Goal: Information Seeking & Learning: Learn about a topic

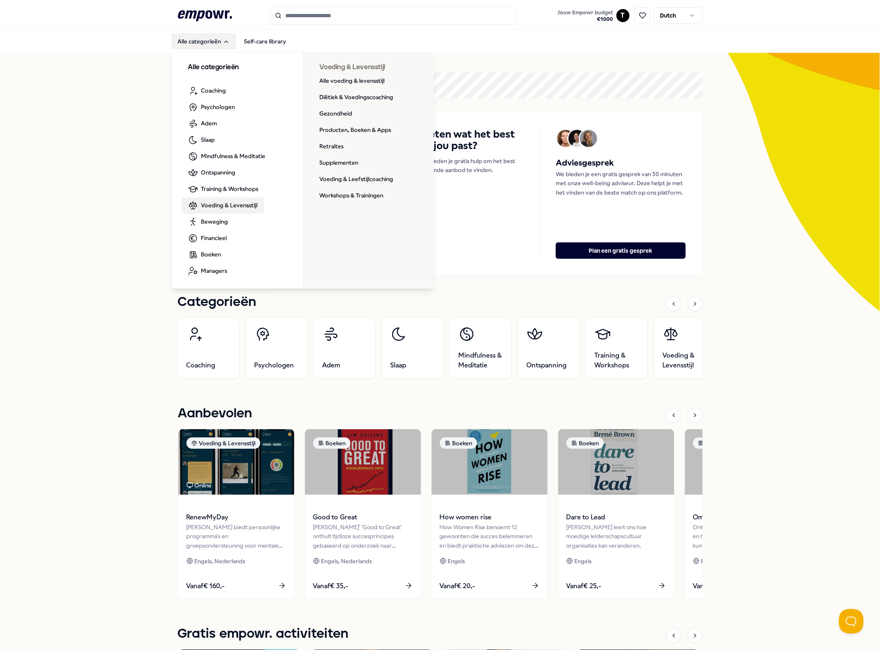
click at [207, 209] on span "Voeding & Levensstijl" at bounding box center [229, 205] width 57 height 9
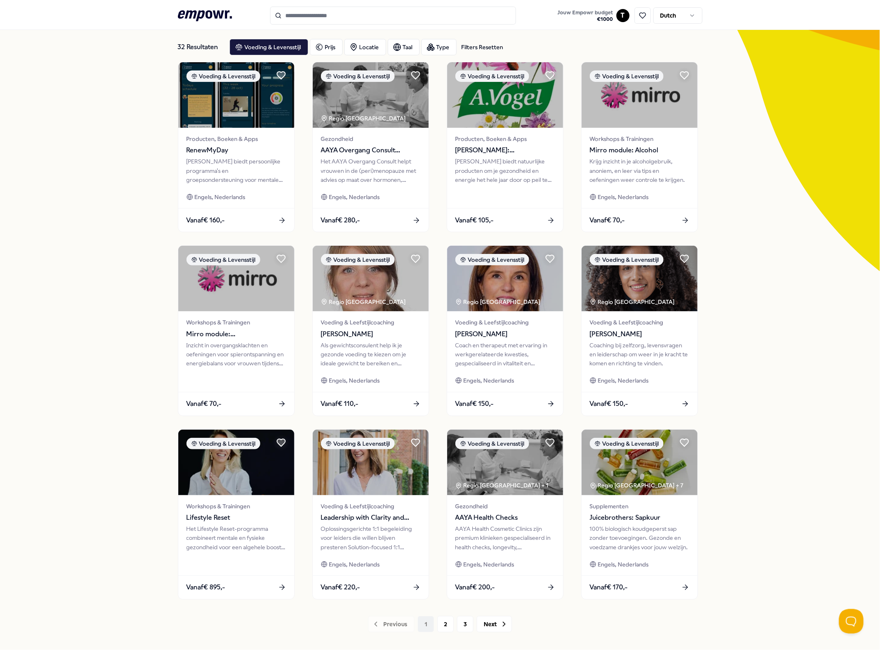
scroll to position [82, 0]
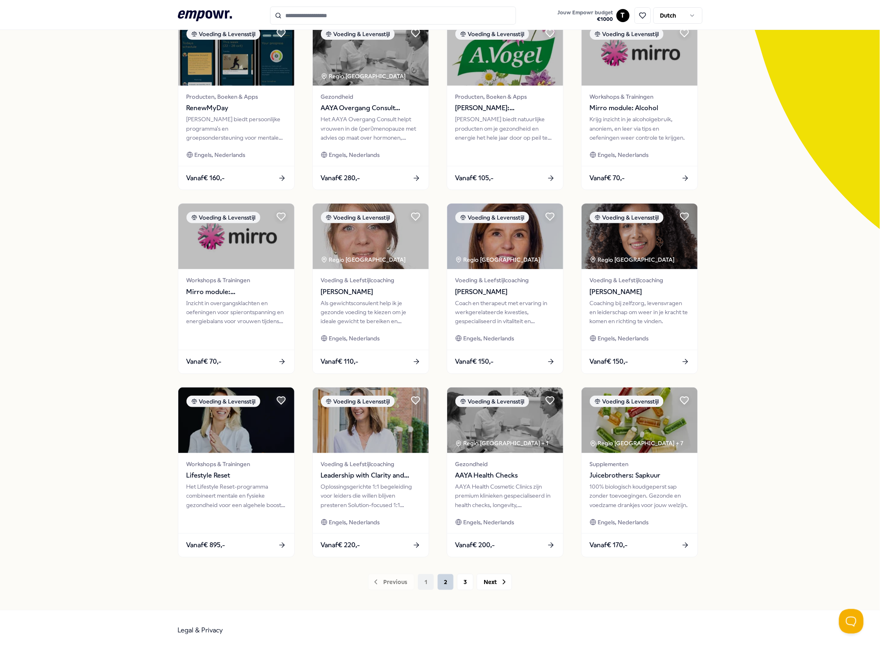
click at [439, 583] on button "2" at bounding box center [445, 582] width 16 height 16
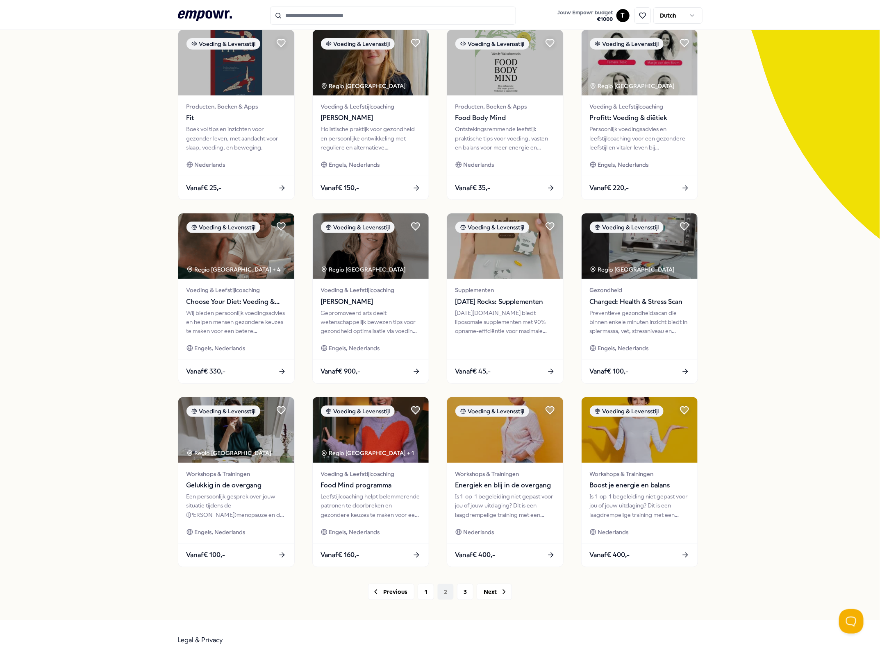
scroll to position [82, 0]
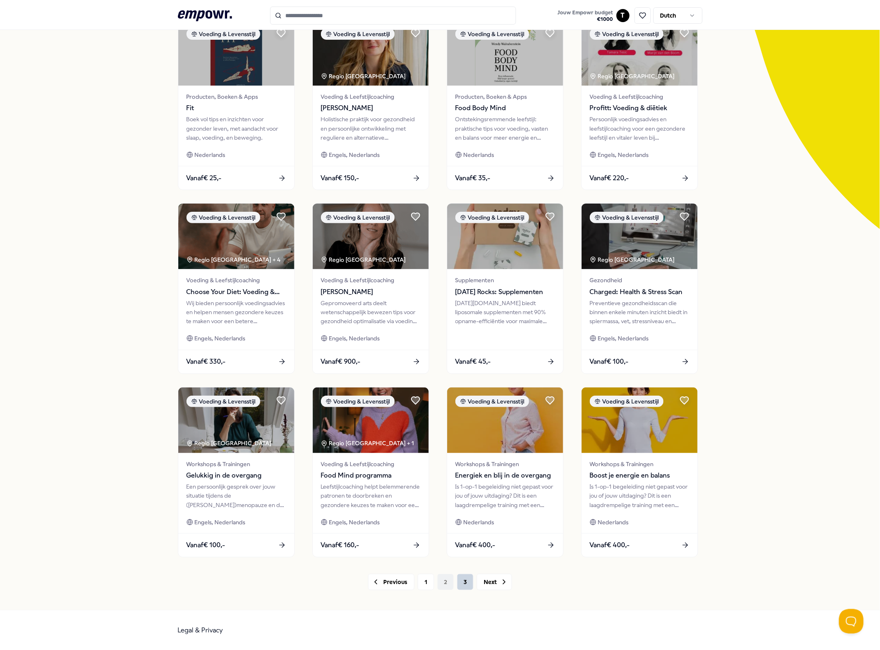
click at [460, 581] on button "3" at bounding box center [465, 582] width 16 height 16
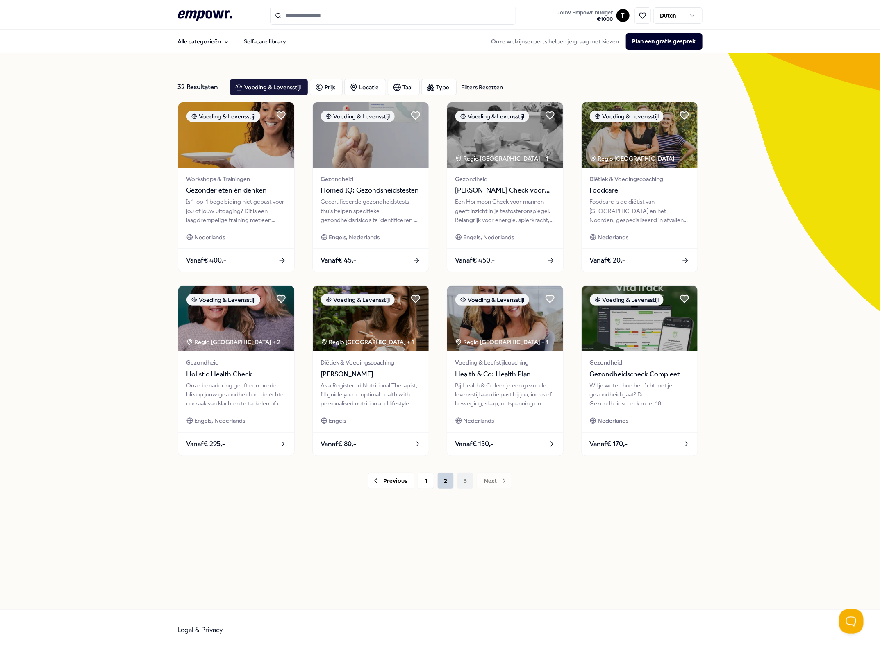
click at [443, 486] on button "2" at bounding box center [445, 481] width 16 height 16
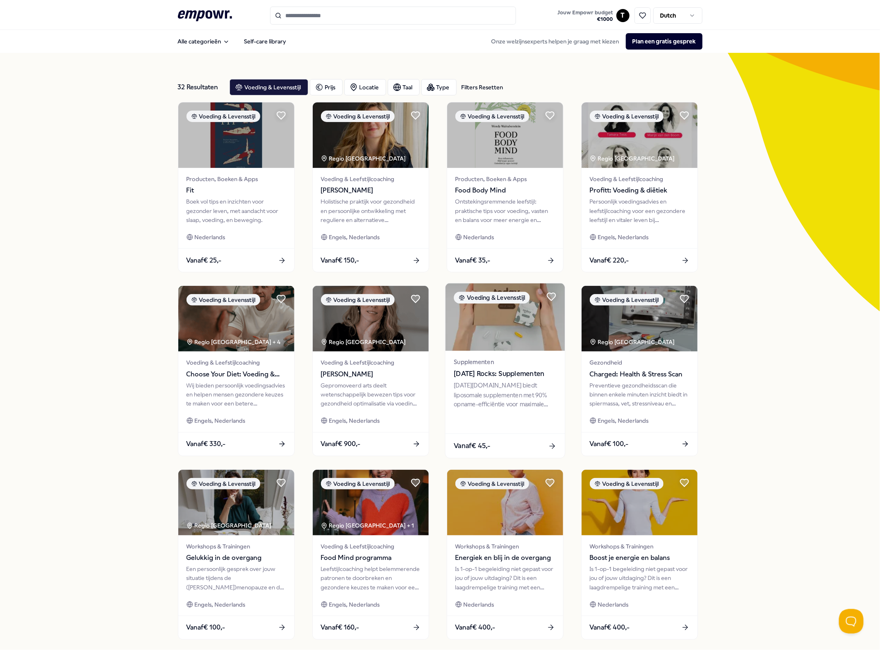
click at [481, 375] on span "[DATE] Rocks: Supplementen" at bounding box center [505, 374] width 102 height 11
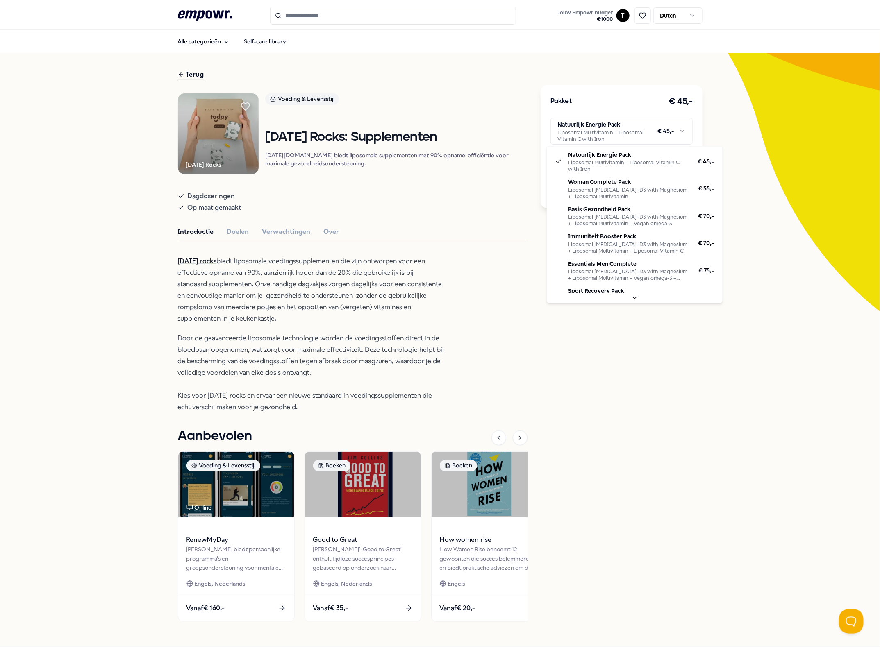
click at [612, 139] on html ".empowr-logo_svg__cls-1{fill:#03032f} Jouw Empowr budget € 1000 T Dutch Alle ca…" at bounding box center [440, 325] width 880 height 650
click at [563, 368] on html ".empowr-logo_svg__cls-1{fill:#03032f} Jouw Empowr budget € 1000 T Dutch Alle ca…" at bounding box center [440, 325] width 880 height 650
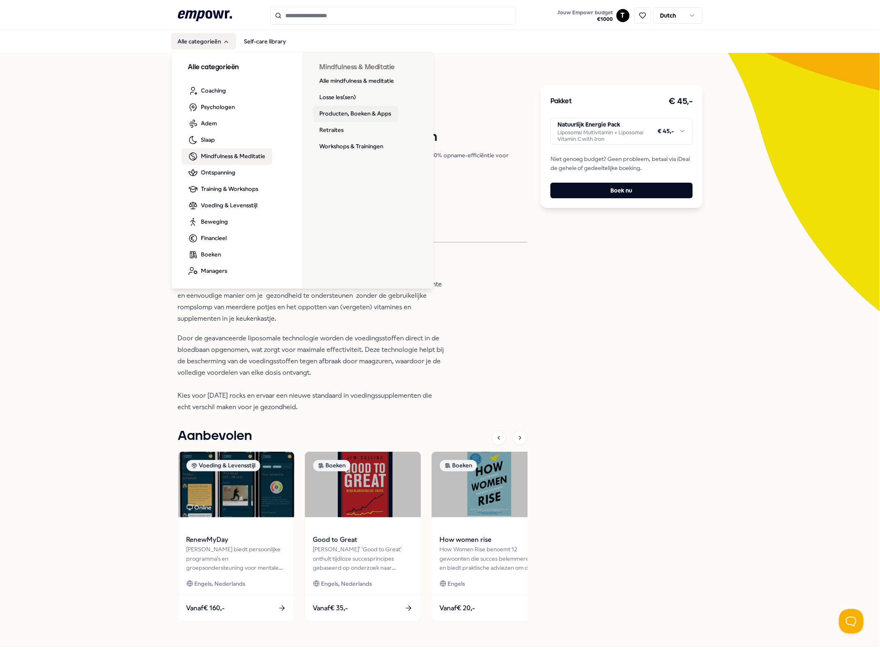
click at [333, 117] on link "Producten, Boeken & Apps" at bounding box center [355, 114] width 85 height 16
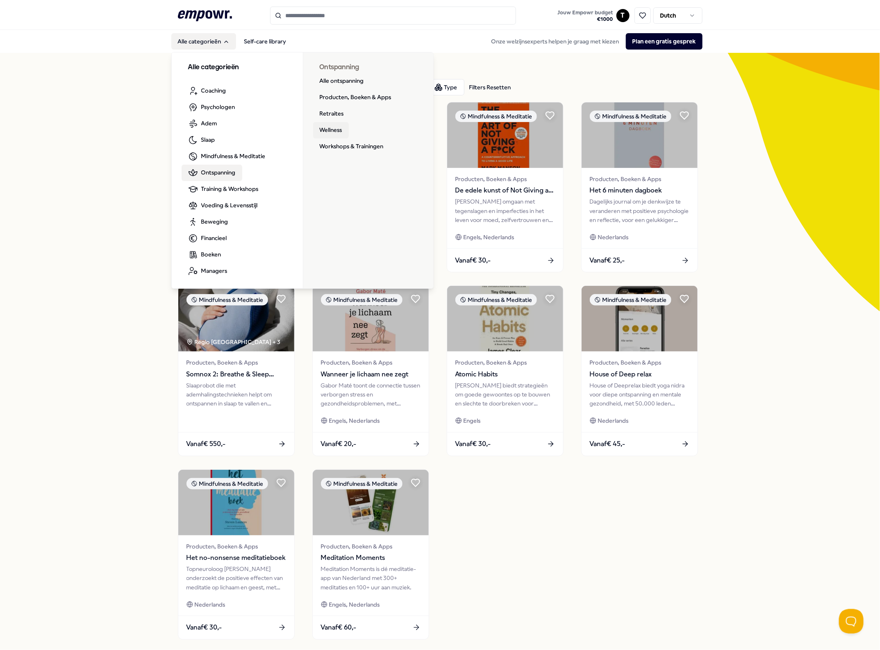
click at [318, 136] on link "Wellness" at bounding box center [331, 130] width 36 height 16
